Goal: Find specific page/section: Find specific page/section

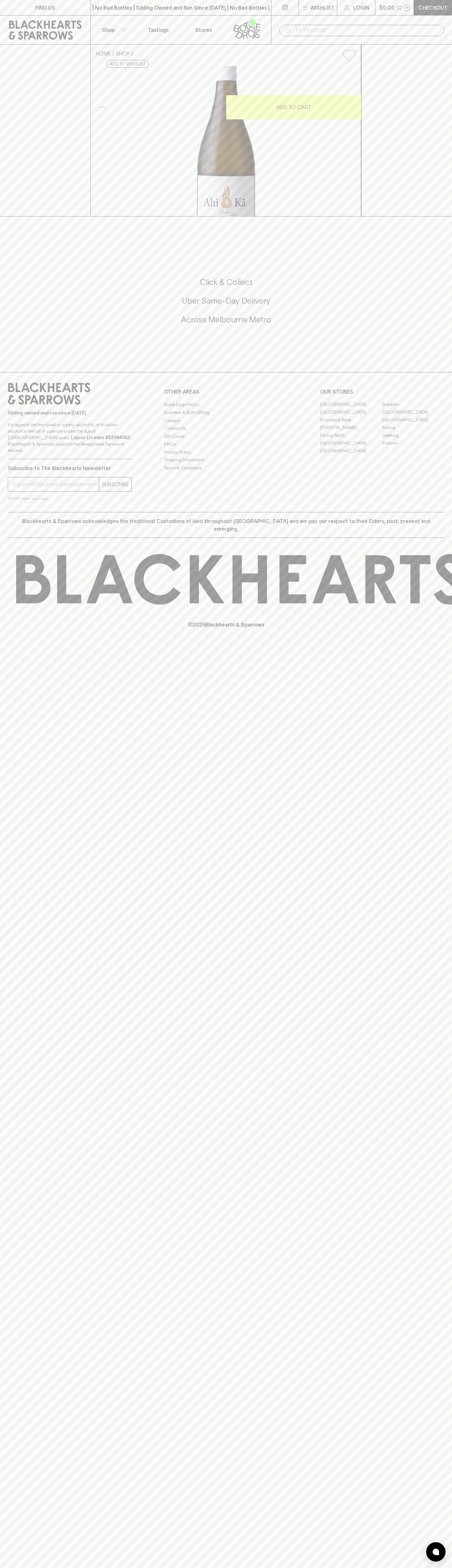
click at [295, 26] on input "text" at bounding box center [366, 30] width 144 height 10
click at [443, 1388] on div "FIND US | No Bad Bottles | Sibling Owned and Run Since 2006 | No Bad Bottles | …" at bounding box center [226, 784] width 452 height 1568
click at [105, 1567] on html "FIND US | No Bad Bottles | Sibling Owned and Run Since 2006 | No Bad Bottles | …" at bounding box center [226, 784] width 452 height 1568
click at [21, 1100] on div "FIND US | No Bad Bottles | Sibling Owned and Run Since 2006 | No Bad Bottles | …" at bounding box center [226, 784] width 452 height 1568
